Goal: Book appointment/travel/reservation

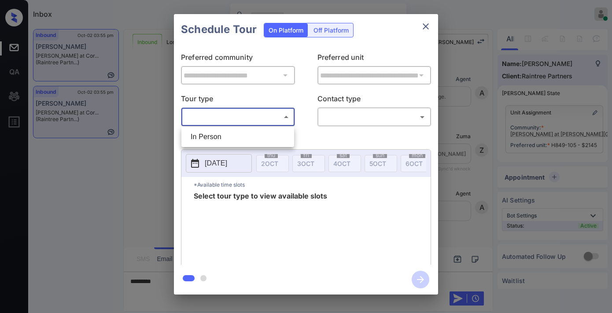
scroll to position [895, 0]
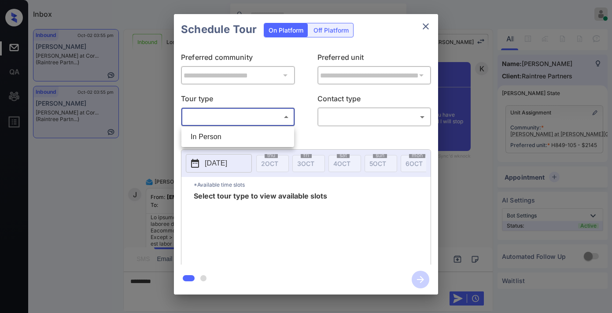
click at [234, 133] on li "In Person" at bounding box center [237, 137] width 108 height 16
type input "********"
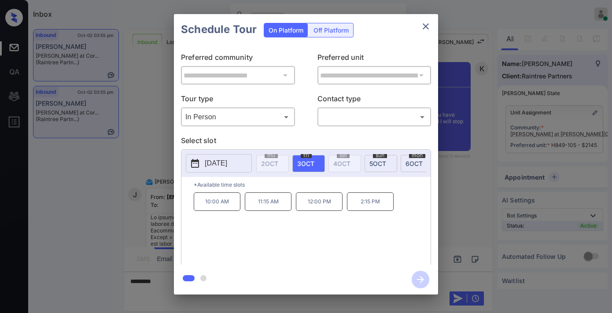
click at [219, 162] on p "[DATE]" at bounding box center [216, 163] width 22 height 11
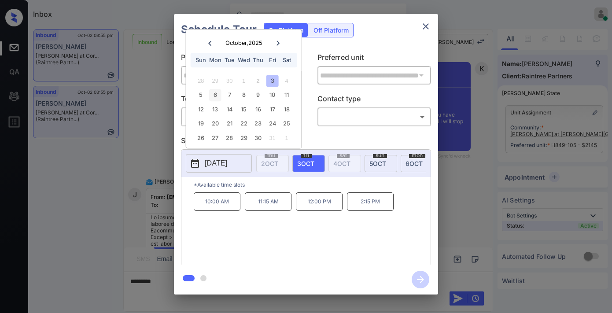
click at [213, 97] on div "6" at bounding box center [215, 95] width 12 height 12
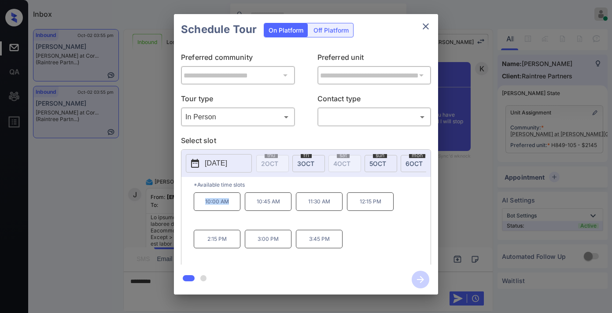
drag, startPoint x: 231, startPoint y: 207, endPoint x: 197, endPoint y: 207, distance: 34.8
click at [197, 207] on p "10:00 AM" at bounding box center [217, 201] width 47 height 18
copy p "10:00 AM"
click at [425, 23] on icon "close" at bounding box center [425, 26] width 11 height 11
